Goal: Task Accomplishment & Management: Use online tool/utility

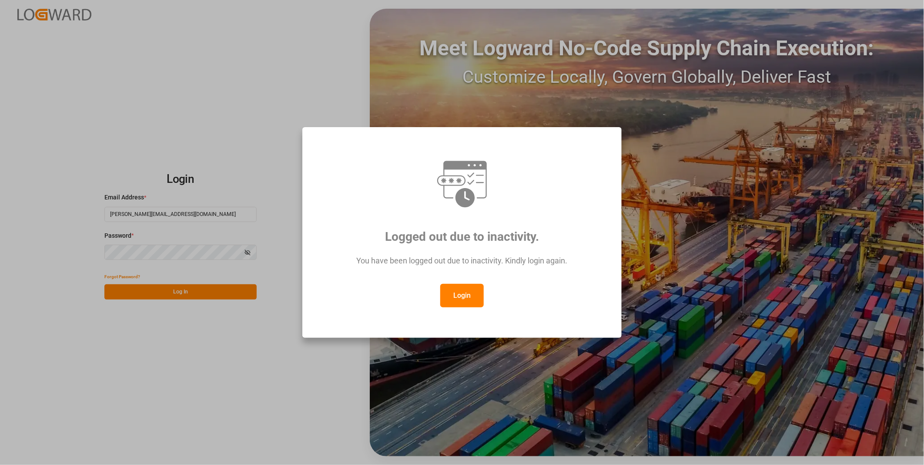
click at [472, 300] on button "Login" at bounding box center [462, 296] width 44 height 24
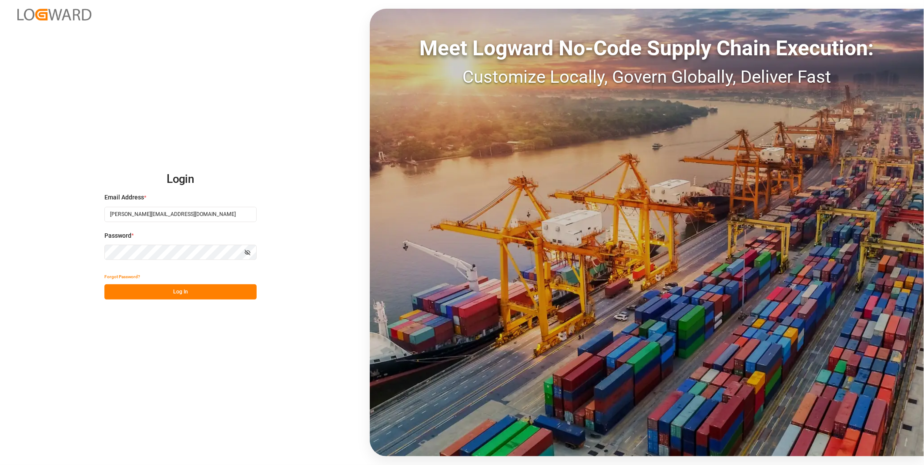
click at [168, 288] on button "Log In" at bounding box center [180, 291] width 152 height 15
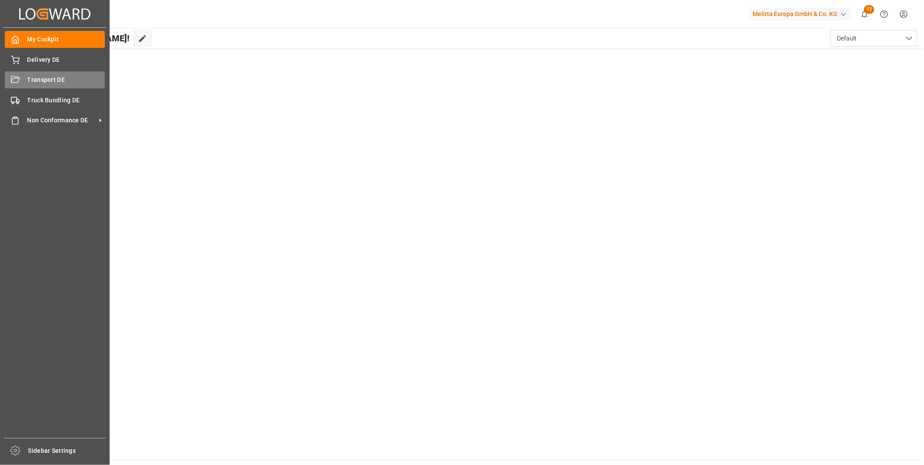
click at [33, 77] on span "Transport DE" at bounding box center [66, 79] width 78 height 9
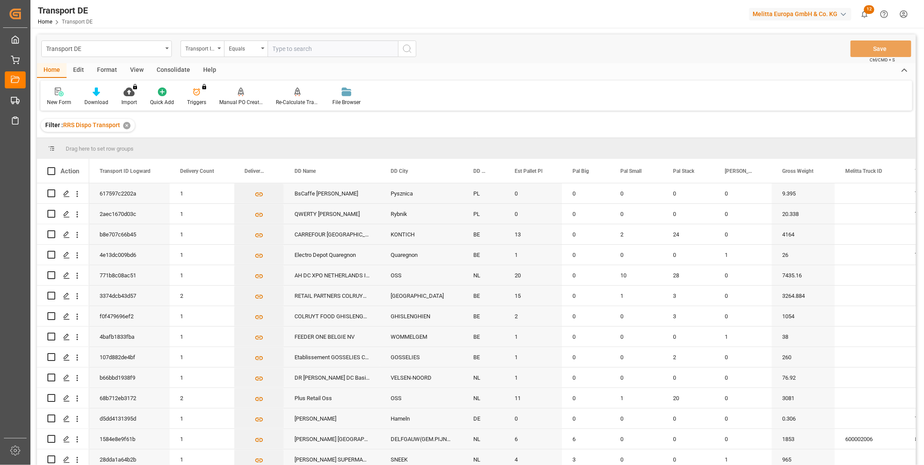
click at [159, 71] on div "Consolidate" at bounding box center [173, 70] width 47 height 15
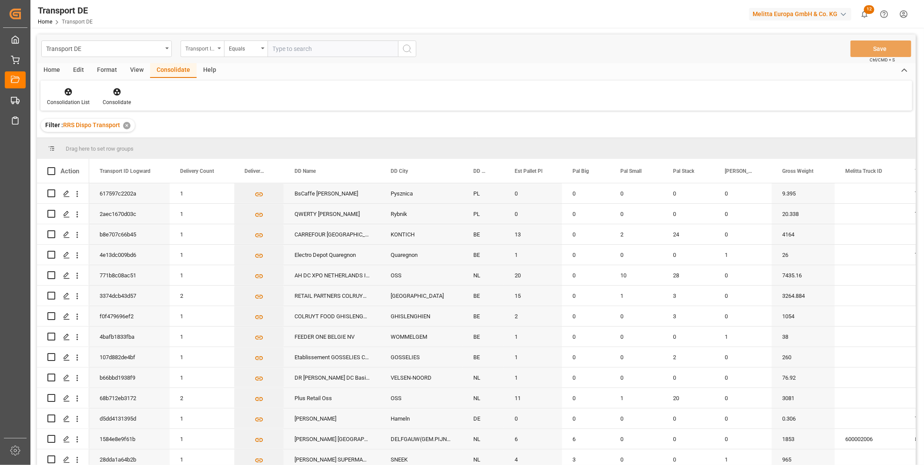
click at [201, 54] on div "Transport ID Logward" at bounding box center [203, 48] width 44 height 17
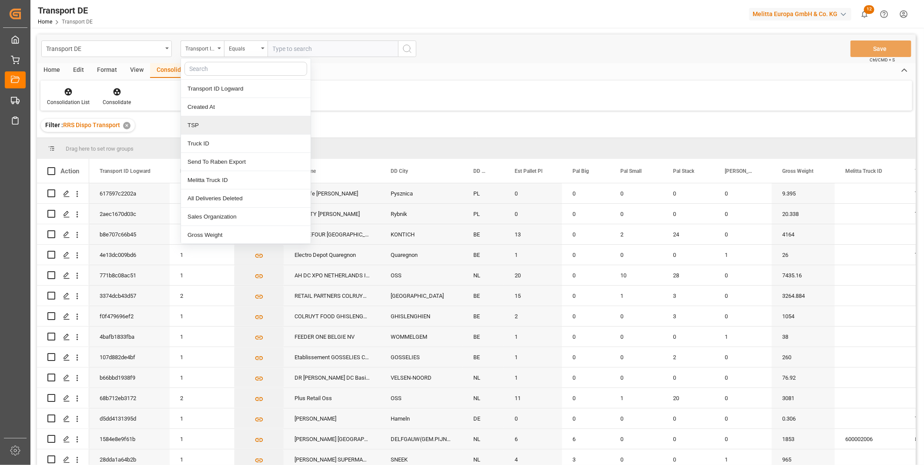
click at [238, 131] on div "TSP" at bounding box center [246, 125] width 130 height 18
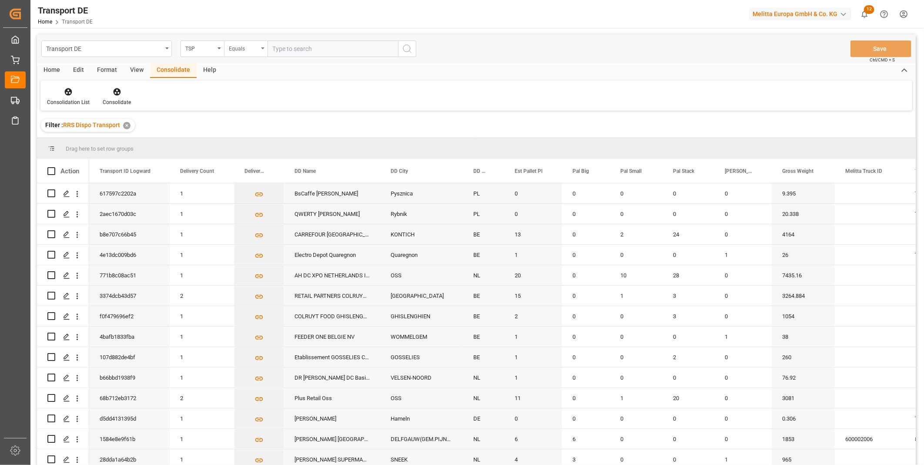
click at [253, 49] on div "Equals" at bounding box center [244, 48] width 30 height 10
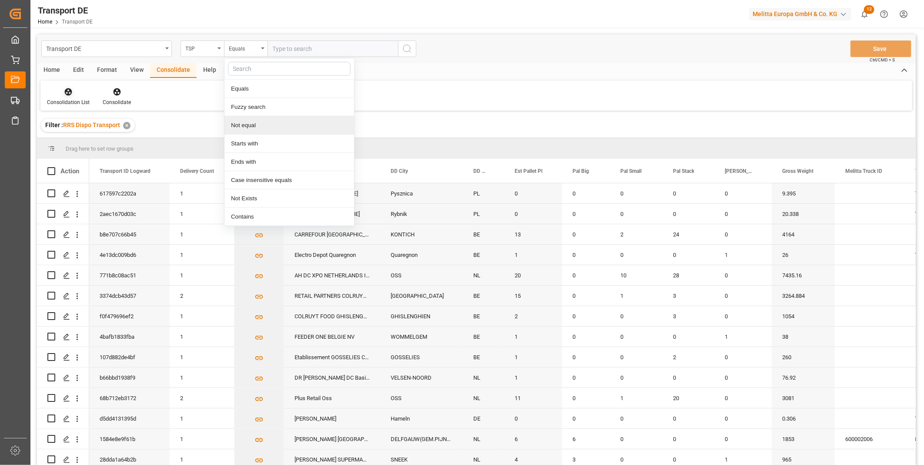
click at [64, 102] on div "Consolidation List" at bounding box center [68, 102] width 43 height 8
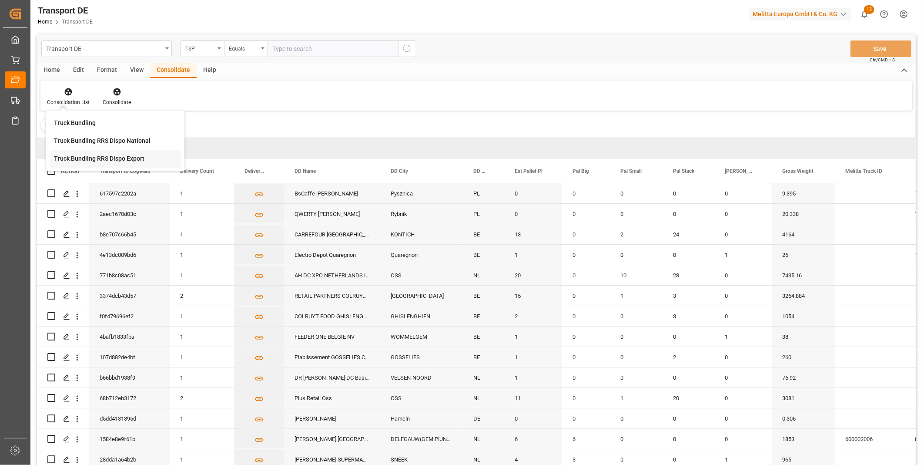
click at [94, 158] on div "Truck Bundling RRS Dispo Export" at bounding box center [99, 158] width 91 height 9
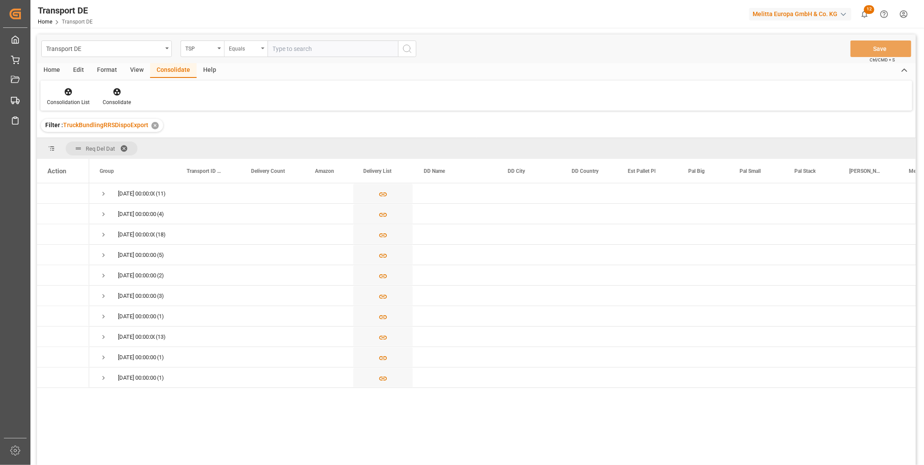
click at [257, 45] on div "Equals" at bounding box center [244, 48] width 30 height 10
click at [242, 141] on div "Starts with" at bounding box center [290, 143] width 130 height 18
type input "[PERSON_NAME]"
click at [418, 51] on div "Transport DE TSP Starts with Van R Save Ctrl/CMD + S" at bounding box center [476, 48] width 879 height 29
click at [414, 51] on button "search button" at bounding box center [407, 48] width 18 height 17
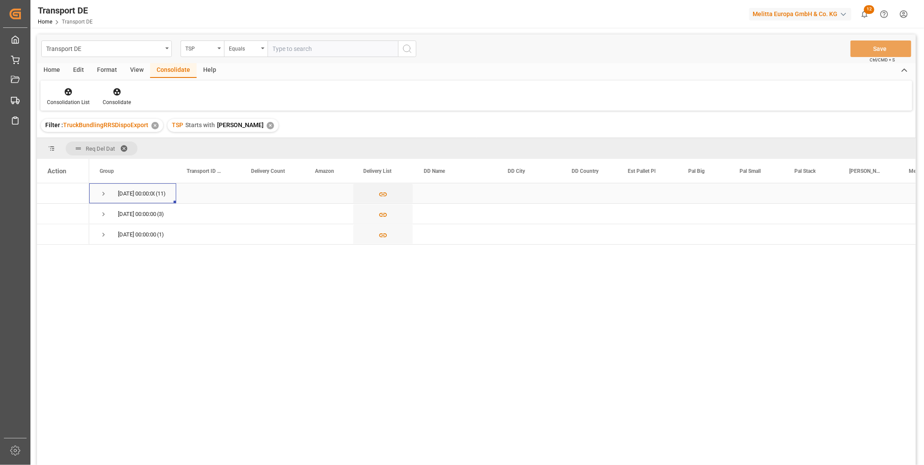
click at [107, 191] on span "[DATE] 00:00:00 (11)" at bounding box center [133, 193] width 66 height 19
click at [101, 194] on span "Press SPACE to select this row." at bounding box center [104, 194] width 8 height 8
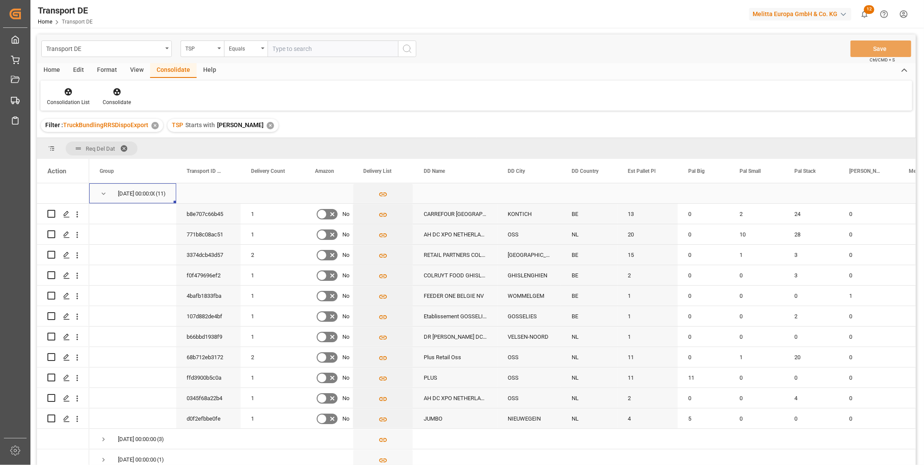
click at [102, 194] on span "Press SPACE to select this row." at bounding box center [104, 194] width 8 height 8
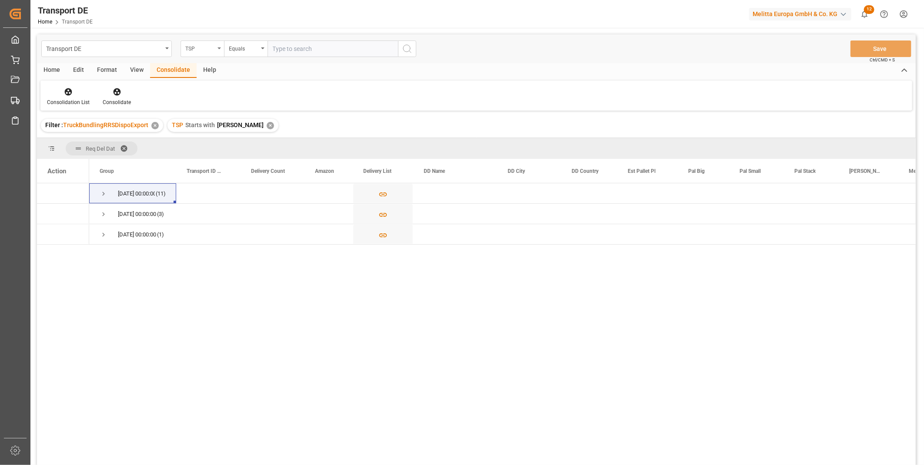
click at [202, 51] on div "TSP" at bounding box center [200, 48] width 30 height 10
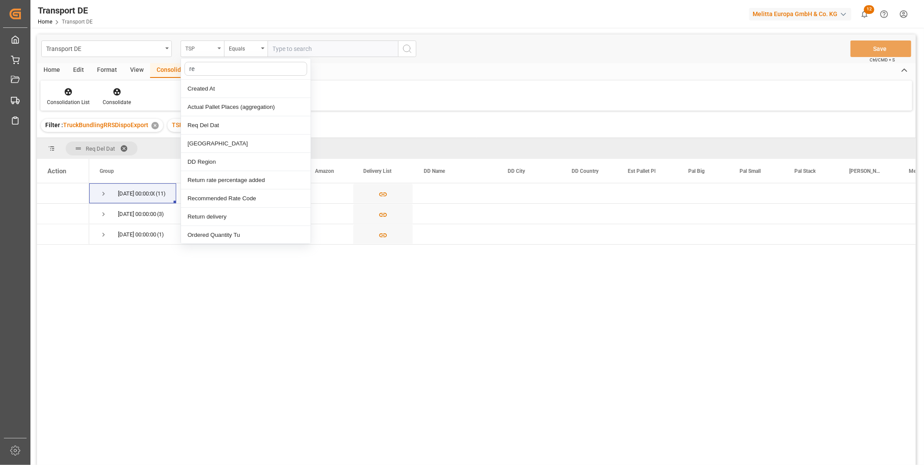
type input "req"
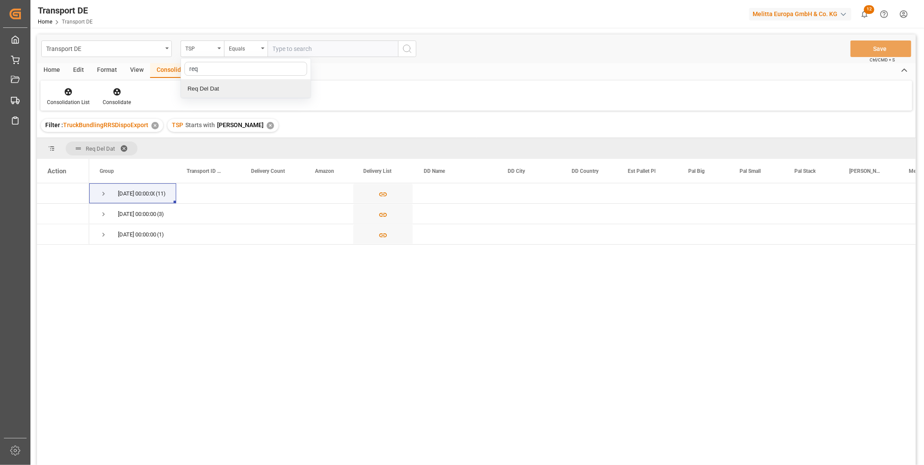
click at [201, 84] on div "Req Del Dat" at bounding box center [246, 89] width 130 height 18
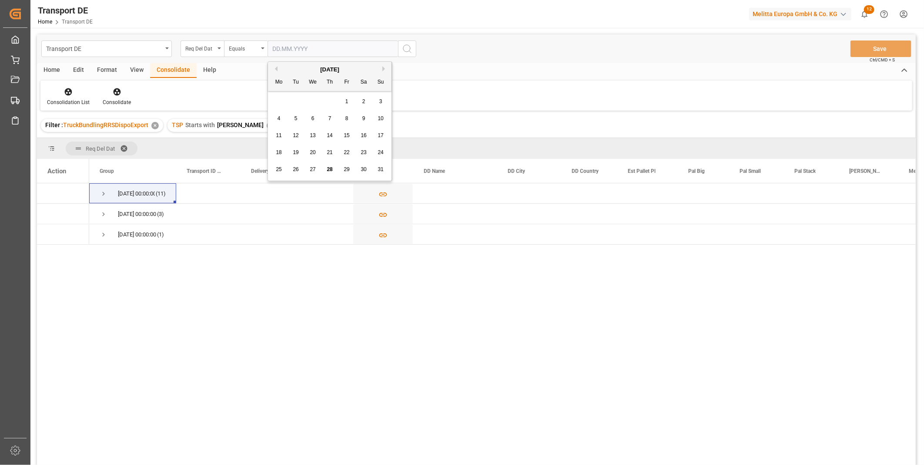
click at [291, 49] on input "text" at bounding box center [333, 48] width 131 height 17
click at [382, 65] on div "[DATE]" at bounding box center [330, 69] width 124 height 9
click at [385, 70] on button "Next Month" at bounding box center [385, 68] width 5 height 5
click at [280, 101] on span "1" at bounding box center [279, 101] width 3 height 6
type input "[DATE]"
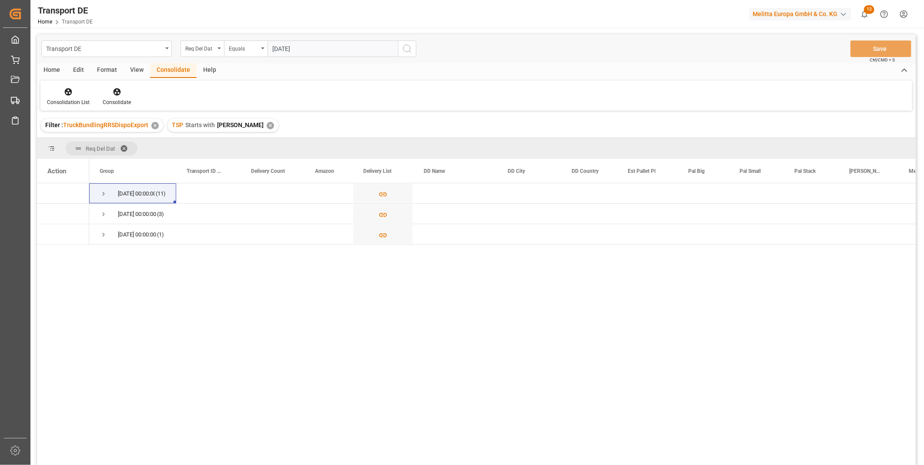
click at [411, 53] on icon "search button" at bounding box center [407, 49] width 10 height 10
click at [60, 71] on div "Home" at bounding box center [52, 70] width 30 height 15
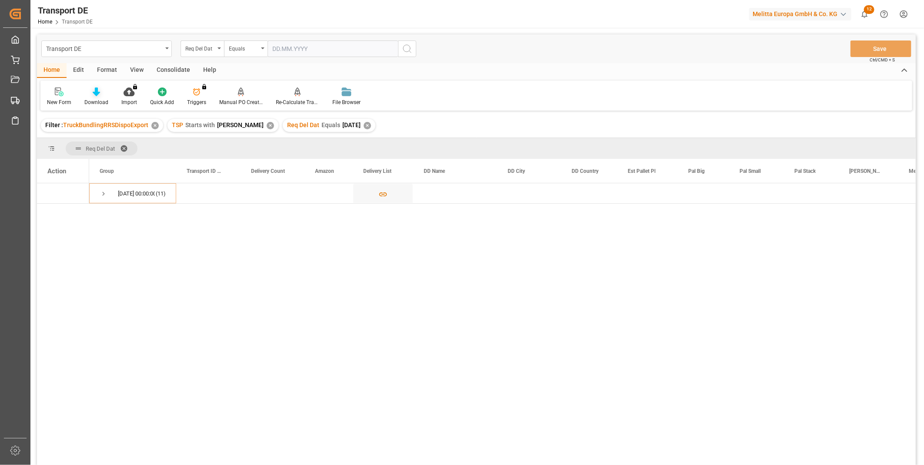
click at [86, 98] on div "Download" at bounding box center [96, 102] width 24 height 8
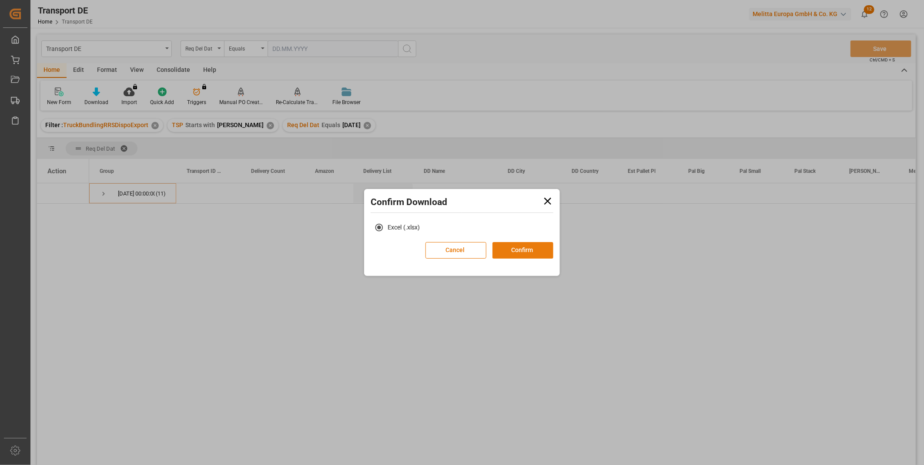
click at [515, 253] on button "Confirm" at bounding box center [523, 250] width 61 height 17
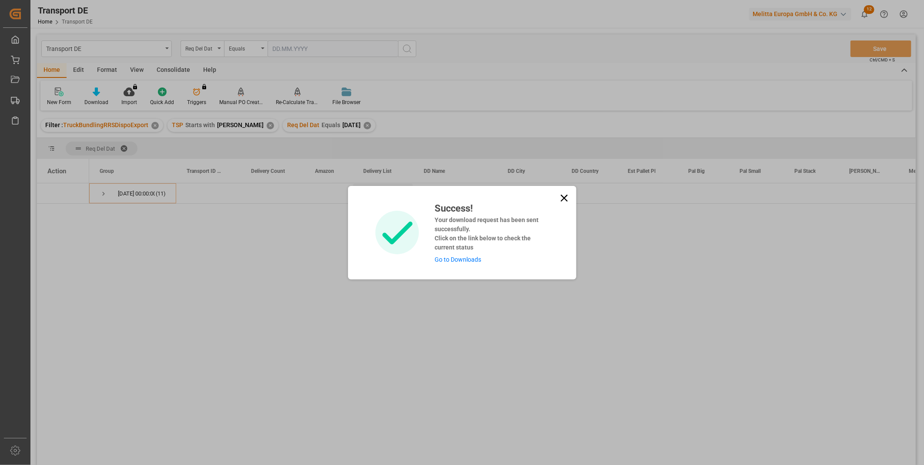
click at [562, 196] on icon at bounding box center [564, 197] width 7 height 7
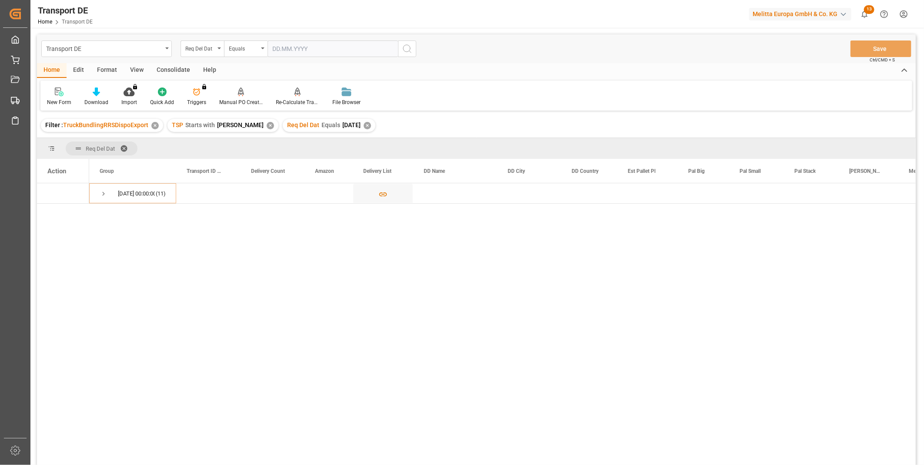
click at [166, 67] on div "Consolidate" at bounding box center [173, 70] width 47 height 15
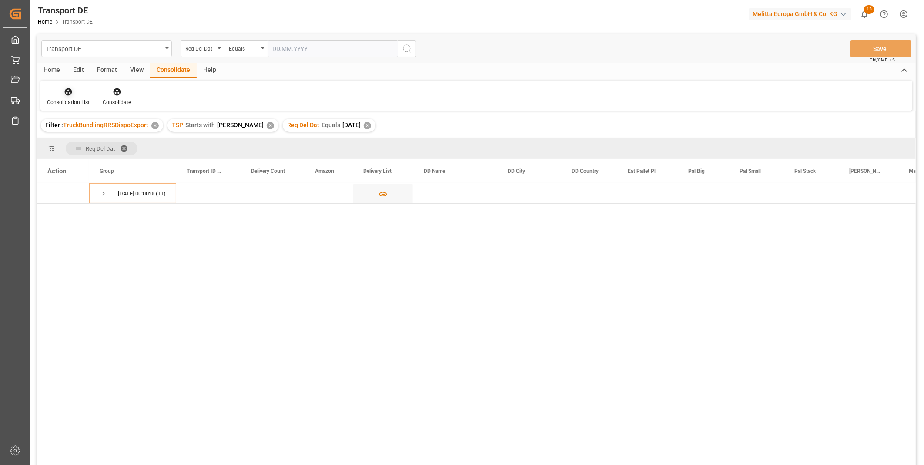
click at [68, 92] on icon at bounding box center [68, 91] width 7 height 7
click at [121, 159] on div "Transport DE Req Del Dat Equals Save Ctrl/CMD + S Home Edit Format View Consoli…" at bounding box center [476, 260] width 879 height 453
click at [67, 96] on div "Consolidation List" at bounding box center [68, 96] width 56 height 19
click at [120, 165] on div "Transport DE Req Del Dat Equals Save Ctrl/CMD + S Home Edit Format View Consoli…" at bounding box center [476, 260] width 879 height 453
click at [67, 97] on div "Consolidation List" at bounding box center [68, 96] width 56 height 19
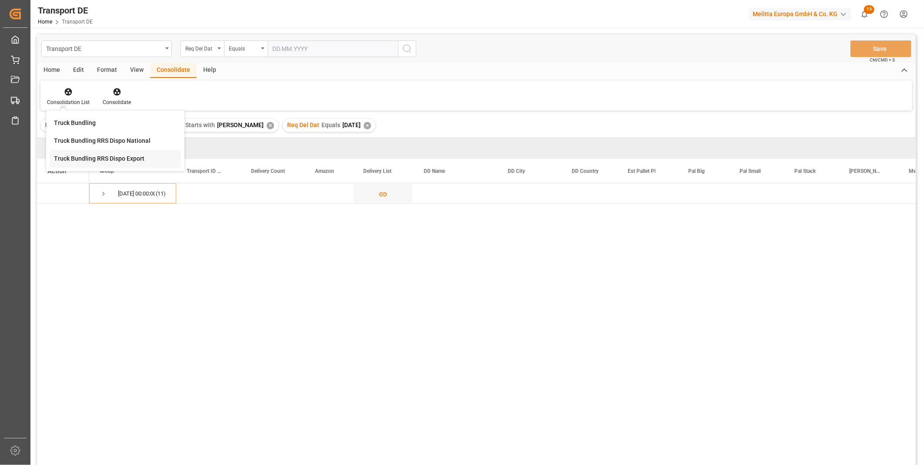
click at [123, 152] on div "Transport DE Req Del Dat Equals Save Ctrl/CMD + S Home Edit Format View Consoli…" at bounding box center [476, 260] width 879 height 453
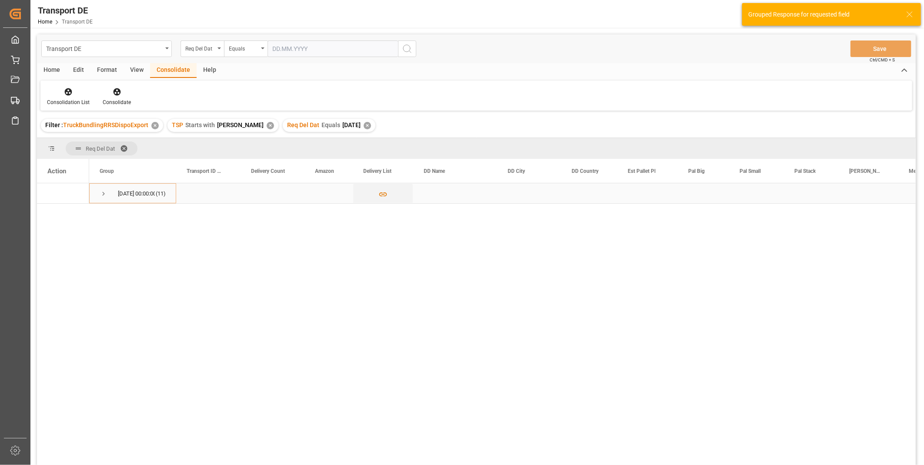
click at [107, 196] on span "Press SPACE to select this row." at bounding box center [104, 194] width 8 height 8
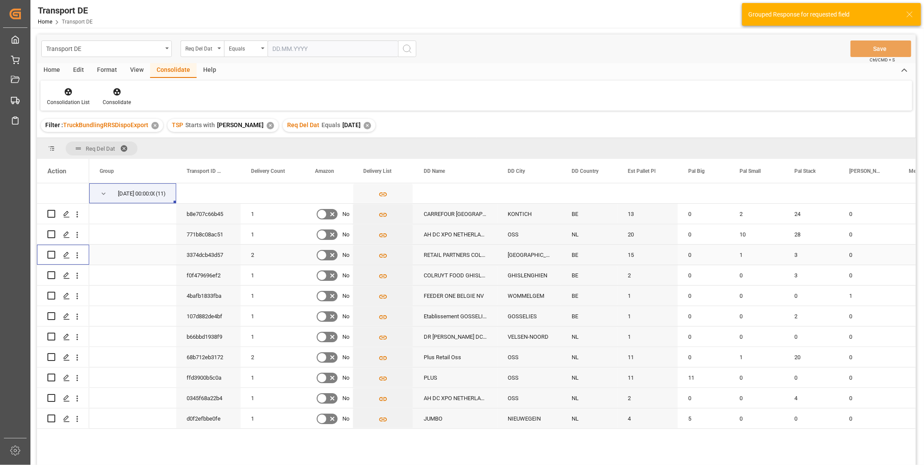
click at [47, 254] on input "Press Space to toggle row selection (unchecked)" at bounding box center [51, 255] width 8 height 8
checkbox input "true"
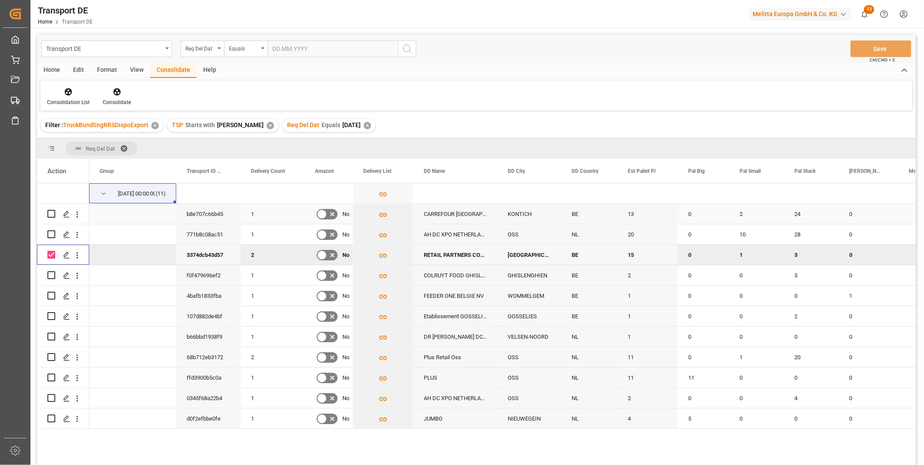
click at [50, 212] on input "Press Space to toggle row selection (unchecked)" at bounding box center [51, 214] width 8 height 8
checkbox input "true"
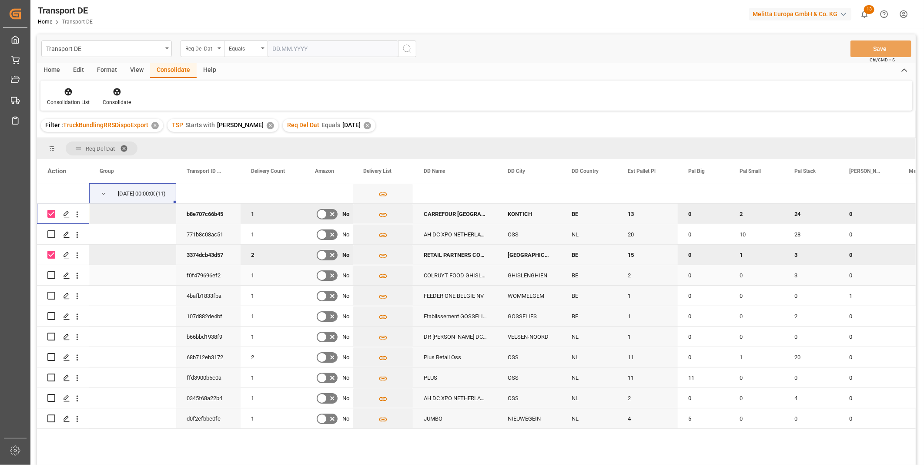
click at [50, 275] on input "Press Space to toggle row selection (unchecked)" at bounding box center [51, 275] width 8 height 8
checkbox input "true"
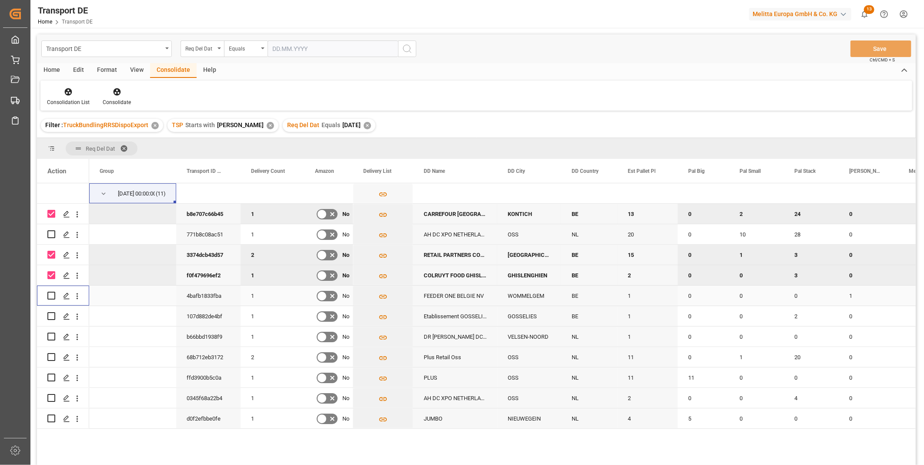
click at [52, 290] on div "Press SPACE to select this row." at bounding box center [51, 295] width 8 height 20
click at [50, 293] on input "Press Space to toggle row selection (unchecked)" at bounding box center [51, 296] width 8 height 8
checkbox input "true"
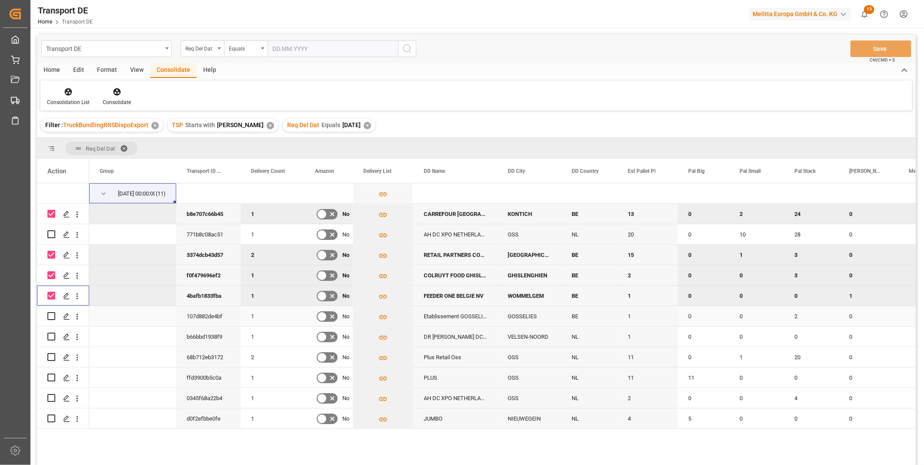
click at [51, 315] on input "Press Space to toggle row selection (unchecked)" at bounding box center [51, 316] width 8 height 8
checkbox input "true"
click at [121, 92] on div at bounding box center [117, 91] width 28 height 9
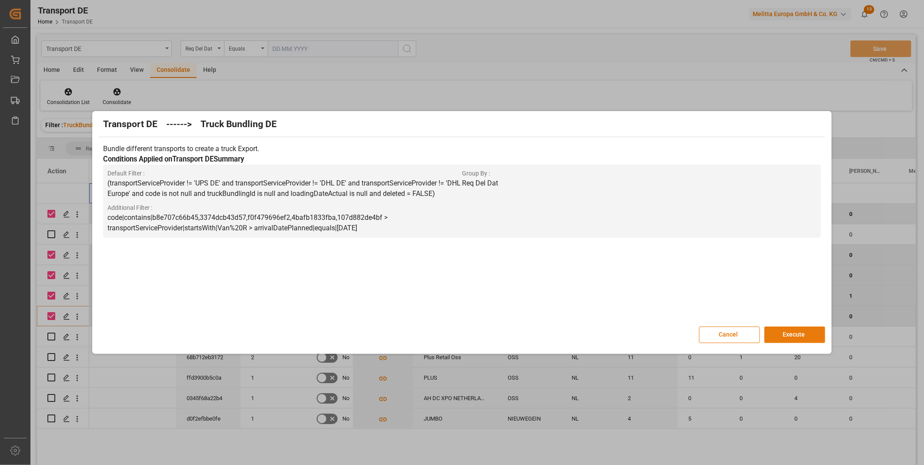
click at [784, 336] on button "Execute" at bounding box center [795, 334] width 61 height 17
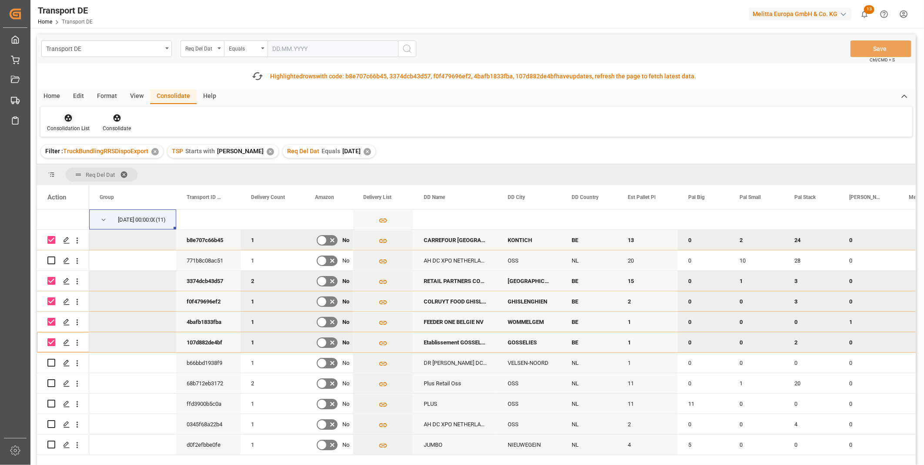
click at [66, 124] on div "Consolidation List" at bounding box center [68, 128] width 43 height 8
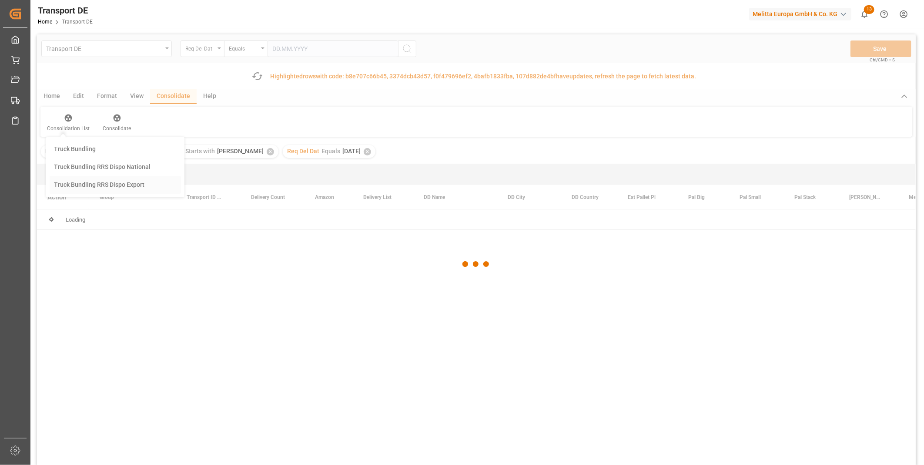
click at [103, 181] on div "Transport DE Req Del Dat Equals Save Ctrl/CMD + S Fetch latest updates Highligh…" at bounding box center [476, 274] width 879 height 480
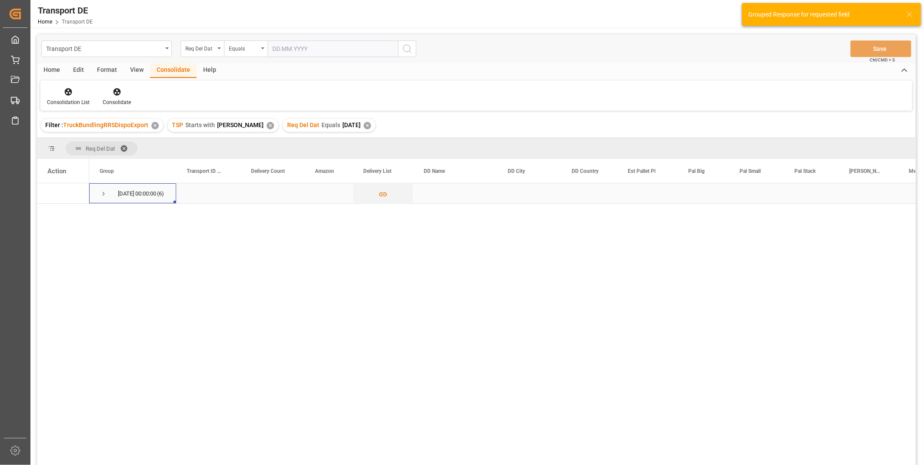
click at [105, 200] on span "Press SPACE to select this row." at bounding box center [104, 194] width 8 height 20
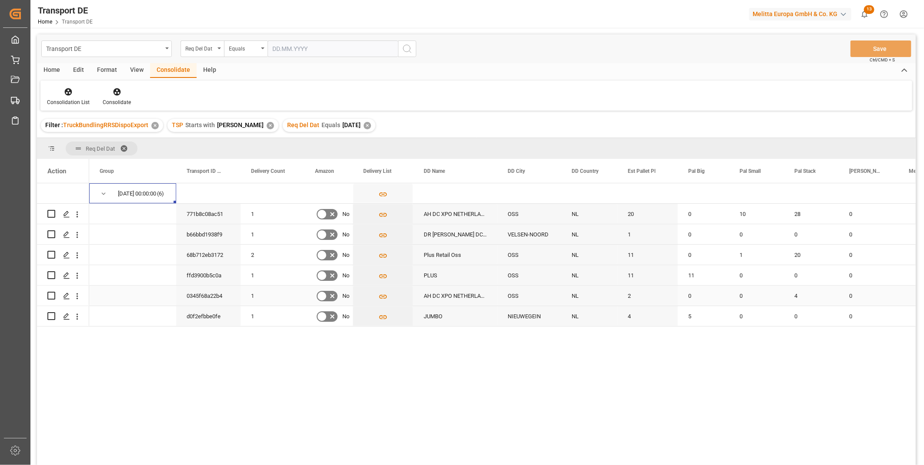
click at [49, 295] on input "Press Space to toggle row selection (unchecked)" at bounding box center [51, 296] width 8 height 8
checkbox input "true"
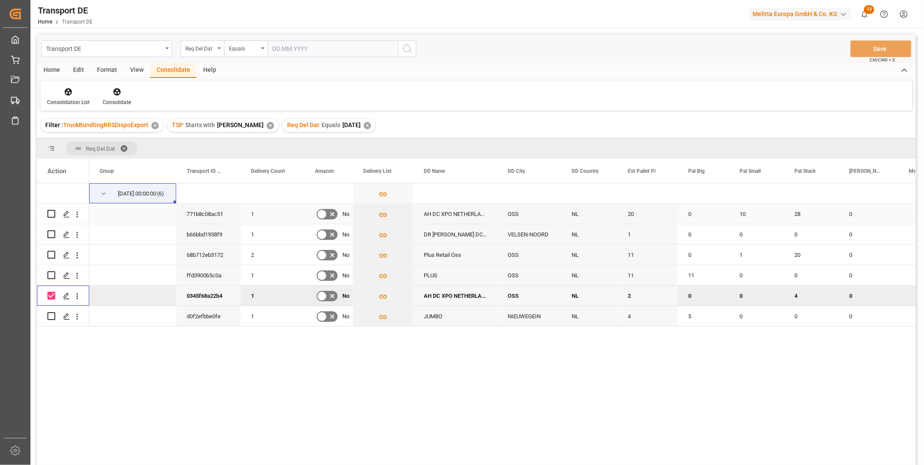
click at [54, 214] on input "Press Space to toggle row selection (unchecked)" at bounding box center [51, 214] width 8 height 8
checkbox input "true"
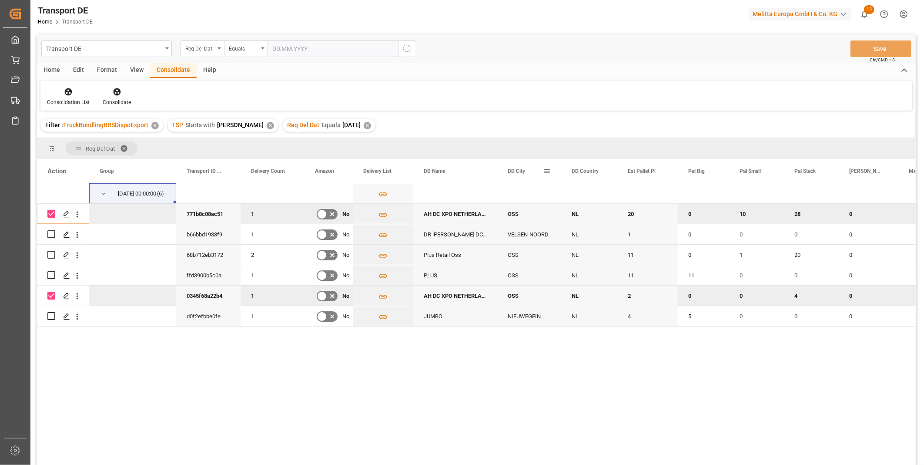
drag, startPoint x: 509, startPoint y: 172, endPoint x: 553, endPoint y: 170, distance: 44.0
click at [553, 170] on div "DD City" at bounding box center [529, 171] width 64 height 24
drag, startPoint x: 497, startPoint y: 173, endPoint x: 503, endPoint y: 174, distance: 5.7
click at [525, 174] on div "DD City" at bounding box center [529, 171] width 64 height 24
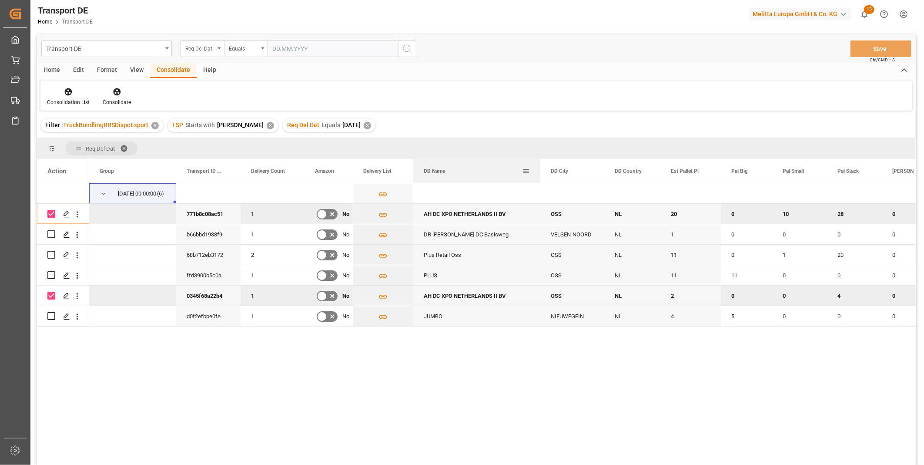
drag, startPoint x: 497, startPoint y: 174, endPoint x: 540, endPoint y: 177, distance: 43.2
click at [540, 177] on div at bounding box center [540, 171] width 3 height 24
click at [120, 94] on icon at bounding box center [117, 91] width 9 height 9
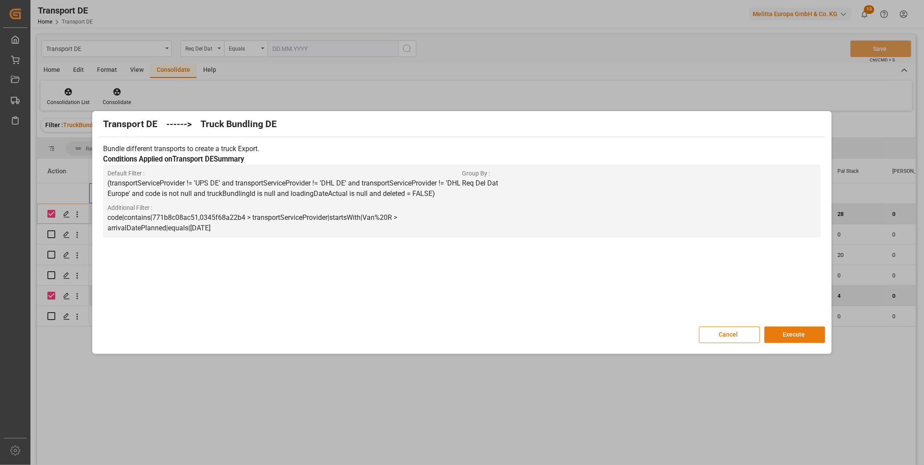
click at [773, 332] on button "Execute" at bounding box center [795, 334] width 61 height 17
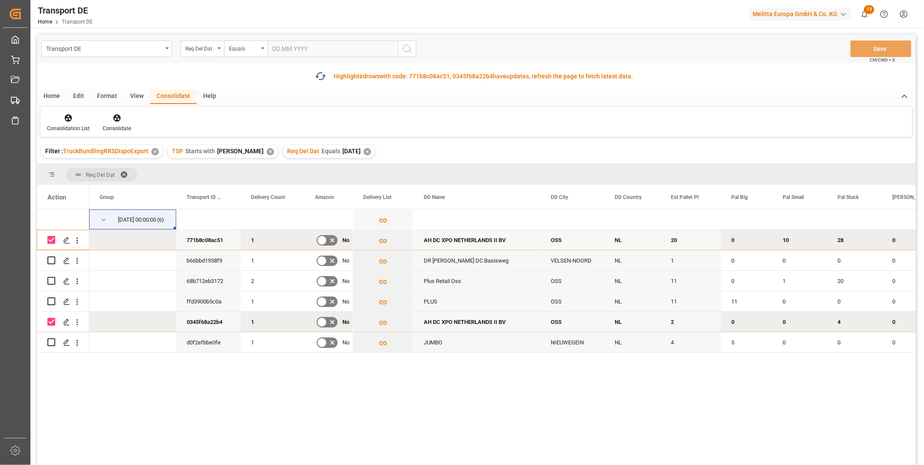
click at [50, 323] on input "Press Space to toggle row selection (checked)" at bounding box center [51, 322] width 8 height 8
checkbox input "false"
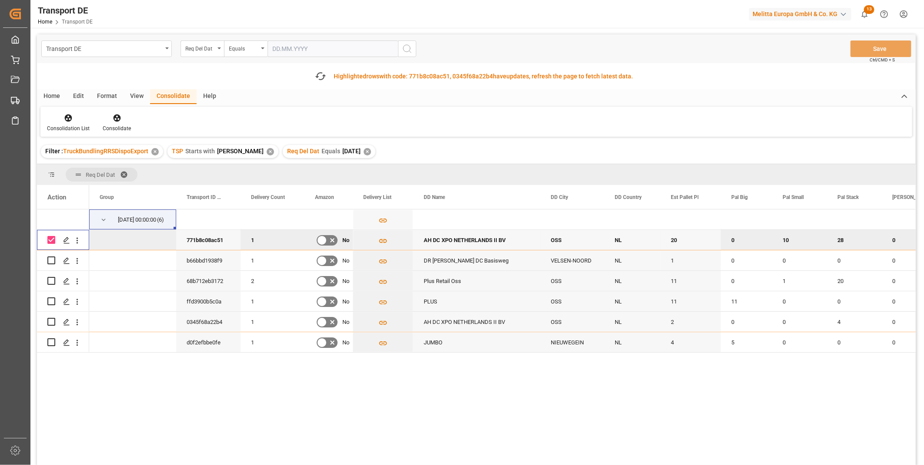
click at [51, 238] on input "Press Space to toggle row selection (checked)" at bounding box center [51, 240] width 8 height 8
checkbox input "false"
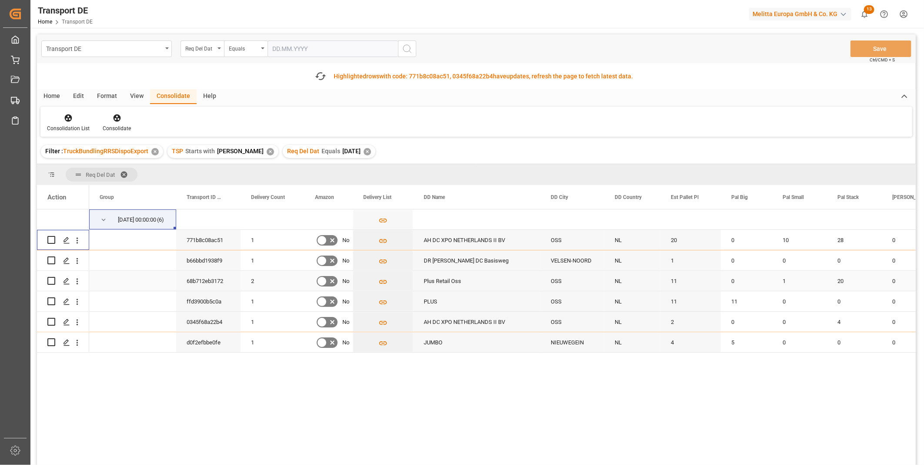
click at [51, 281] on input "Press Space to toggle row selection (unchecked)" at bounding box center [51, 281] width 8 height 8
checkbox input "true"
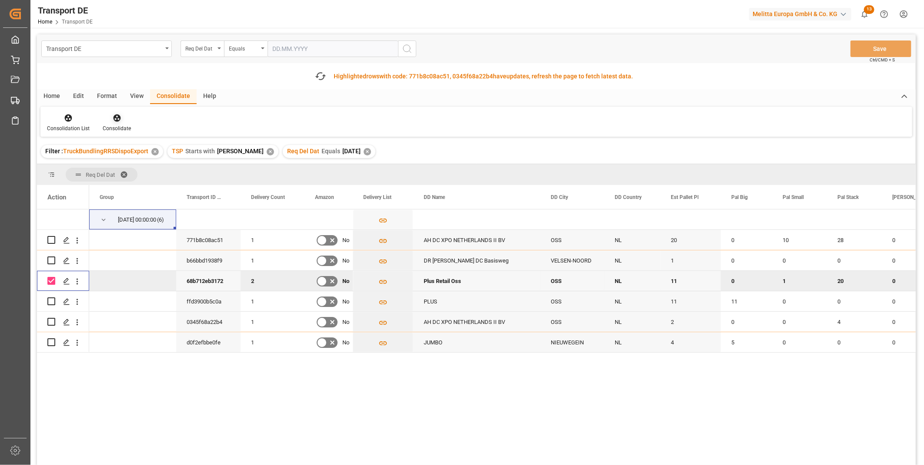
click at [110, 127] on div "Consolidate" at bounding box center [117, 128] width 28 height 8
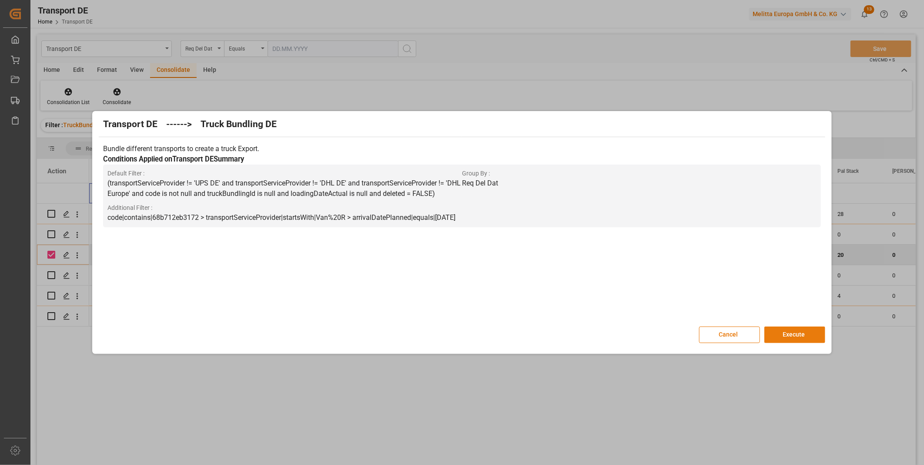
click at [789, 332] on button "Execute" at bounding box center [795, 334] width 61 height 17
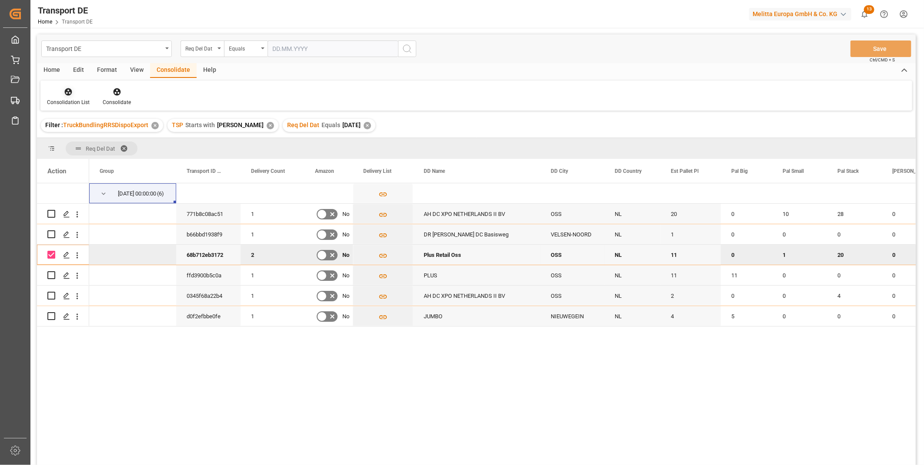
click at [67, 98] on div "Consolidation List" at bounding box center [68, 102] width 43 height 8
click at [105, 159] on div "Transport DE Req Del Dat Equals Save Ctrl/CMD + S Home Edit Format View Consoli…" at bounding box center [476, 260] width 879 height 453
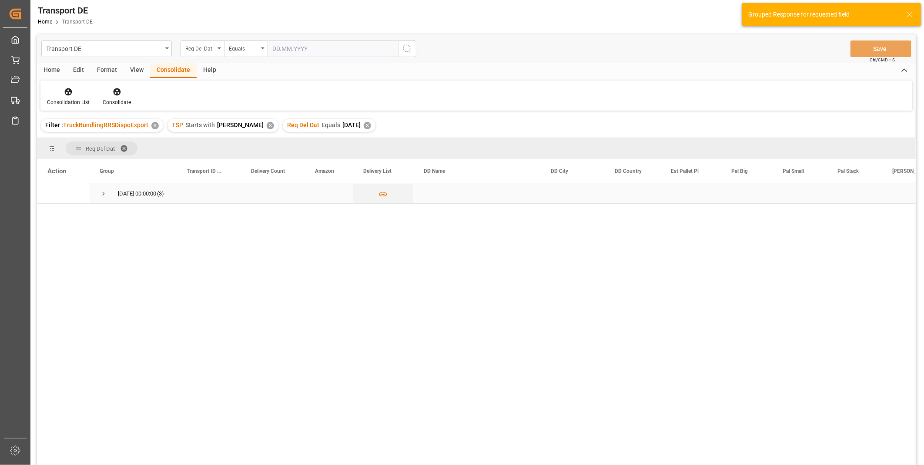
click at [101, 191] on span "Press SPACE to select this row." at bounding box center [104, 194] width 8 height 8
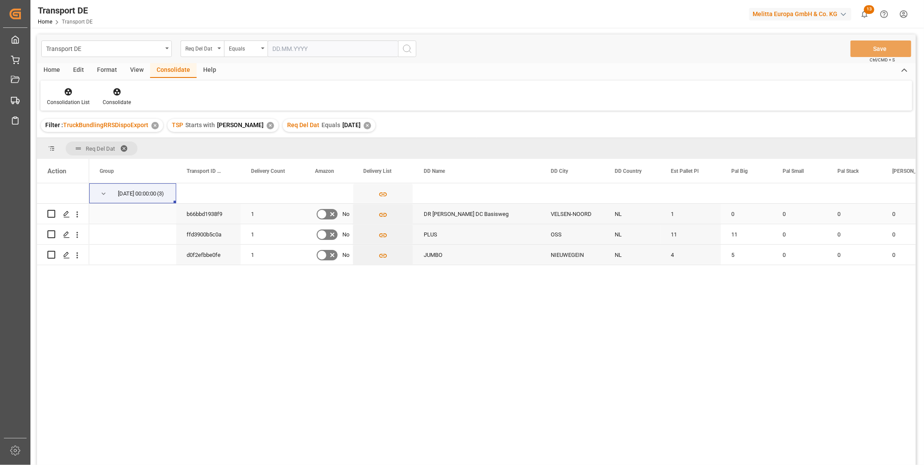
click at [51, 215] on input "Press Space to toggle row selection (unchecked)" at bounding box center [51, 214] width 8 height 8
checkbox input "true"
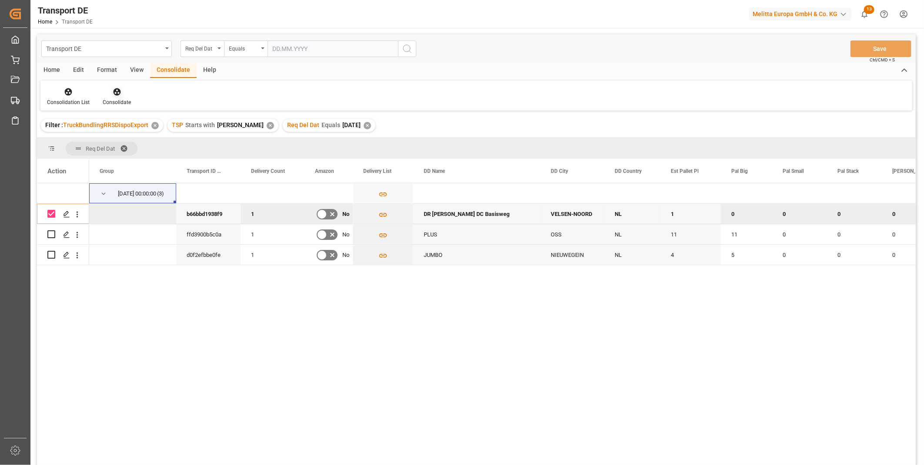
click at [124, 94] on div at bounding box center [117, 91] width 28 height 9
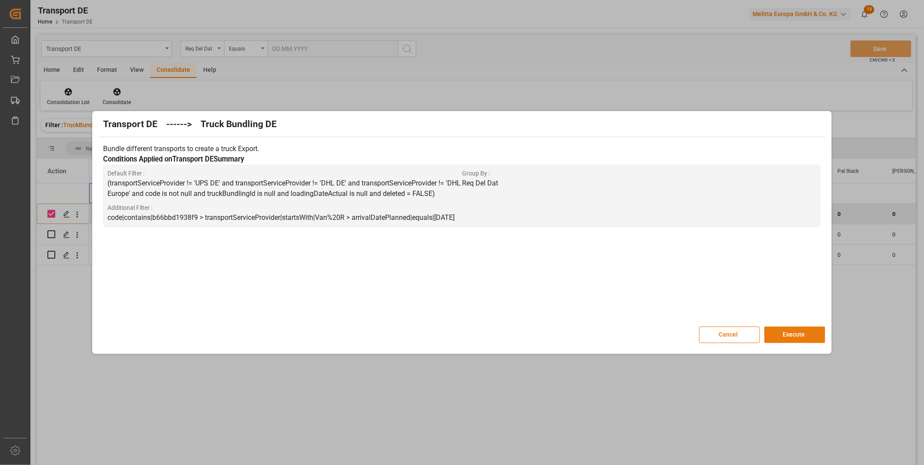
click at [803, 327] on button "Execute" at bounding box center [795, 334] width 61 height 17
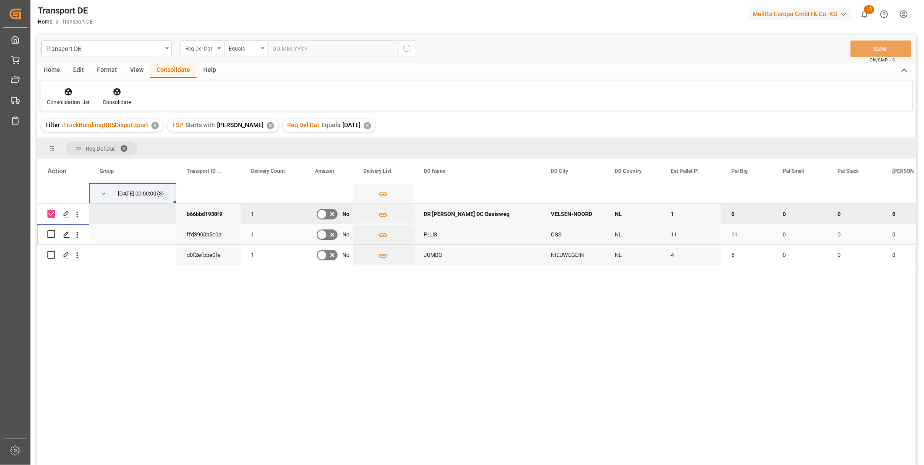
click at [51, 236] on input "Press Space to toggle row selection (unchecked)" at bounding box center [51, 234] width 8 height 8
checkbox input "true"
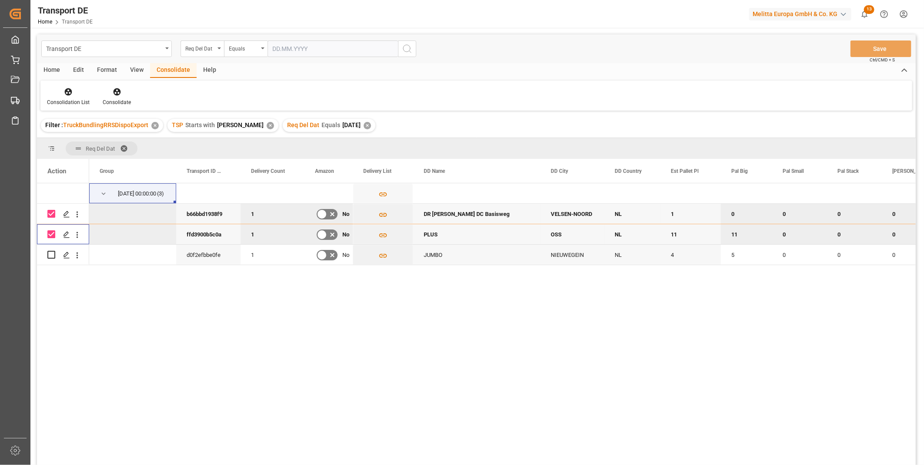
drag, startPoint x: 51, startPoint y: 211, endPoint x: 54, endPoint y: 206, distance: 5.8
click at [51, 211] on input "Press Space to toggle row selection (checked)" at bounding box center [51, 214] width 8 height 8
checkbox input "false"
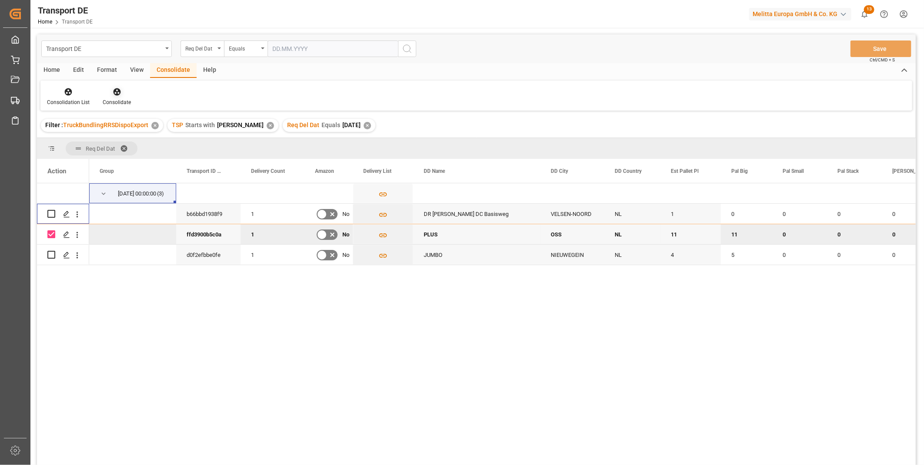
click at [116, 91] on icon at bounding box center [116, 91] width 7 height 7
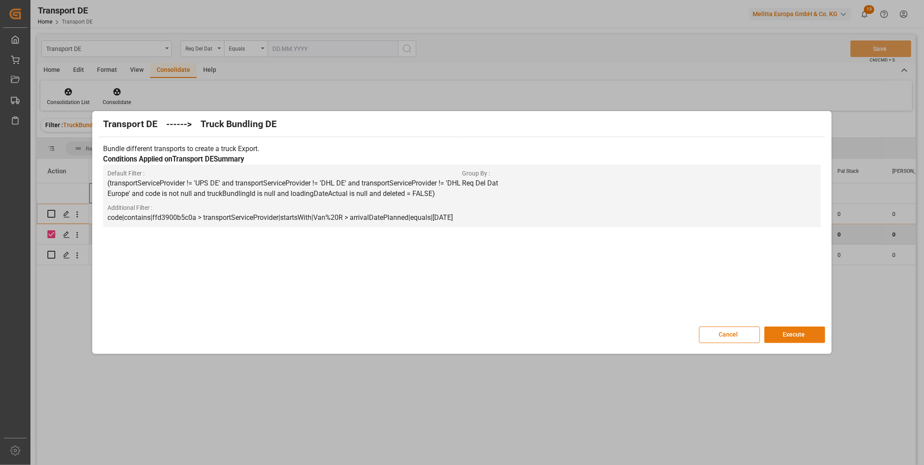
click at [808, 337] on button "Execute" at bounding box center [795, 334] width 61 height 17
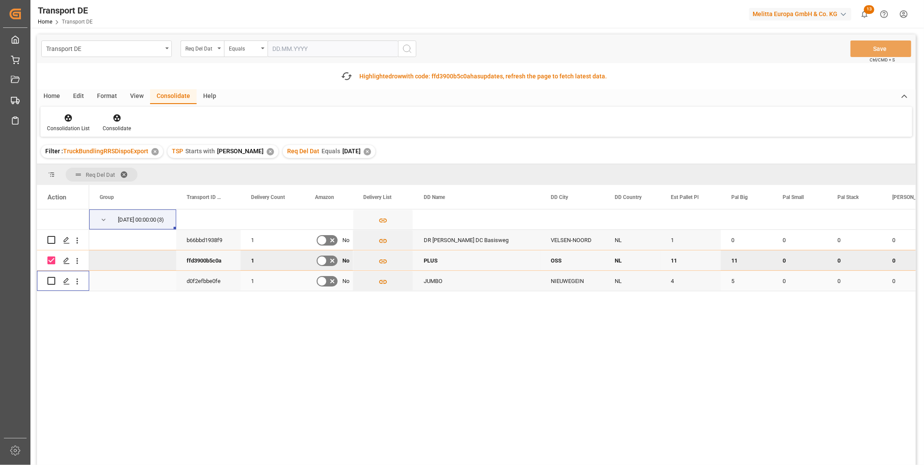
click at [53, 280] on input "Press Space to toggle row selection (unchecked)" at bounding box center [51, 281] width 8 height 8
checkbox input "true"
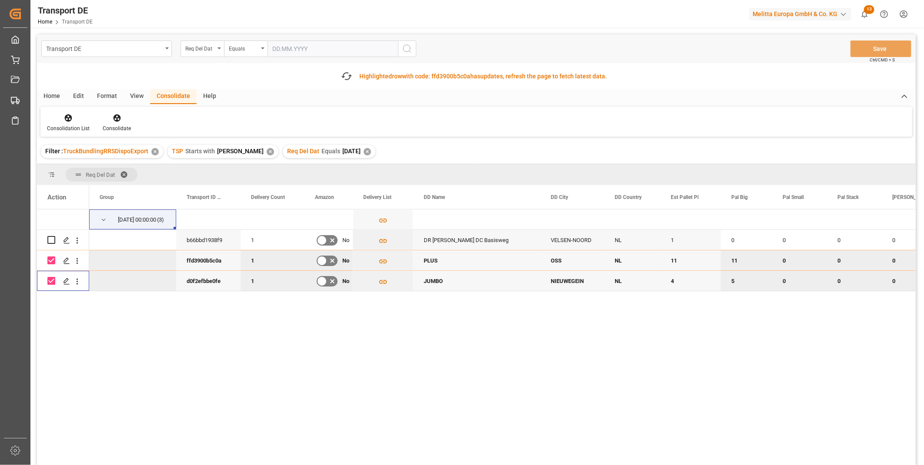
click at [54, 266] on div "Press SPACE to deselect this row." at bounding box center [51, 260] width 8 height 20
click at [54, 261] on input "Press Space to toggle row selection (checked)" at bounding box center [51, 260] width 8 height 8
checkbox input "false"
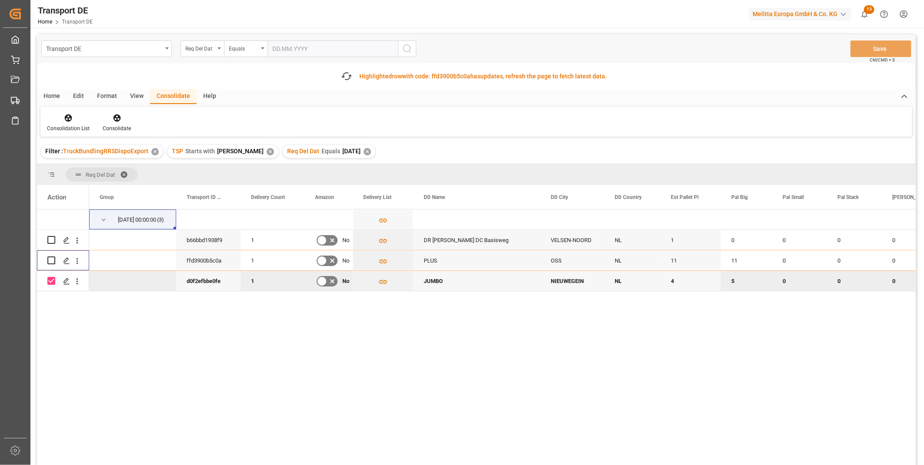
click at [102, 137] on div "Transport DE Req Del Dat Equals Save Ctrl/CMD + S Fetch latest updates Highligh…" at bounding box center [476, 274] width 879 height 480
click at [107, 128] on div "Consolidate" at bounding box center [117, 128] width 28 height 8
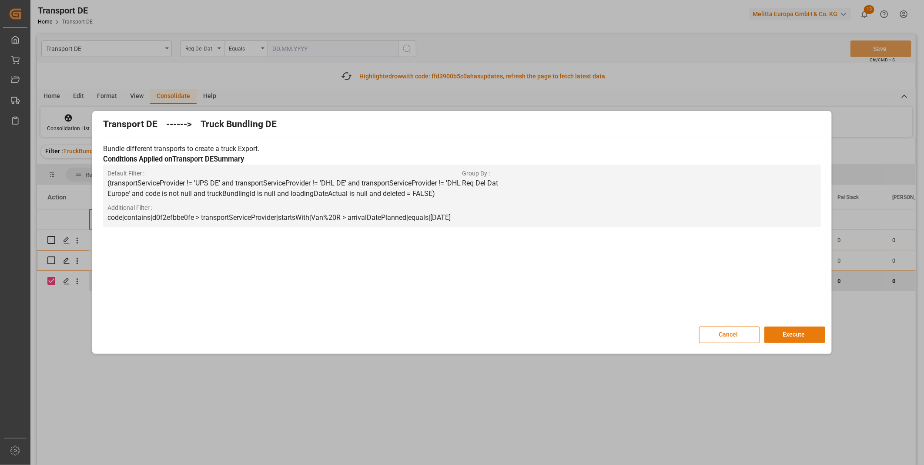
click at [799, 340] on button "Execute" at bounding box center [795, 334] width 61 height 17
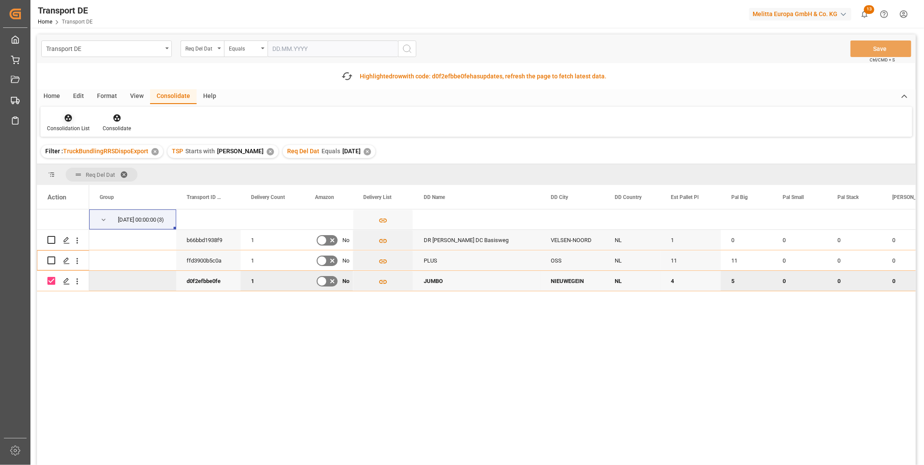
click at [77, 121] on div at bounding box center [68, 117] width 43 height 9
click at [119, 179] on div "Transport DE Req Del Dat Equals Save Ctrl/CMD + S Fetch latest updates Highligh…" at bounding box center [476, 274] width 879 height 480
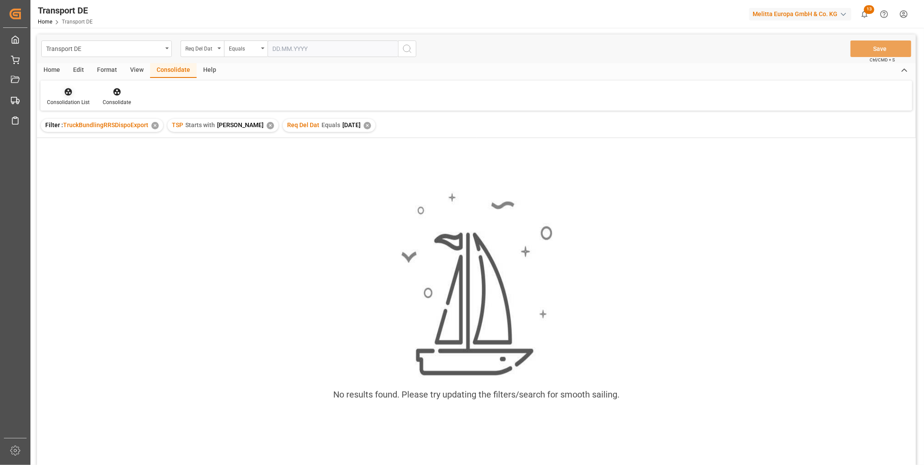
click at [67, 91] on icon at bounding box center [68, 91] width 9 height 9
click at [118, 161] on div "Transport DE Req Del Dat Equals Save Ctrl/CMD + S Home Edit Format View Consoli…" at bounding box center [476, 260] width 879 height 453
